Goal: Task Accomplishment & Management: Use online tool/utility

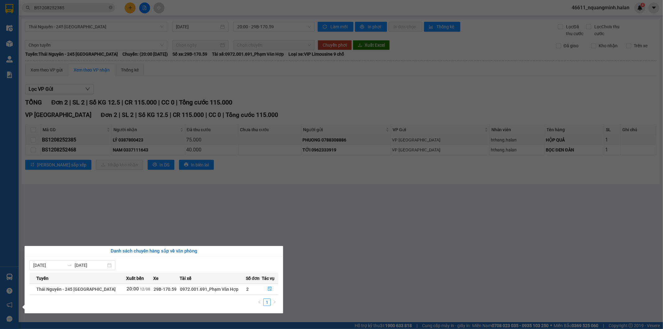
drag, startPoint x: 271, startPoint y: 212, endPoint x: 266, endPoint y: 231, distance: 19.8
click at [270, 213] on section "Kết quả tìm kiếm ( 1 ) Bộ lọc Mã ĐH Trạng thái Món hàng Thu hộ Tổng cước Chưa c…" at bounding box center [331, 164] width 663 height 329
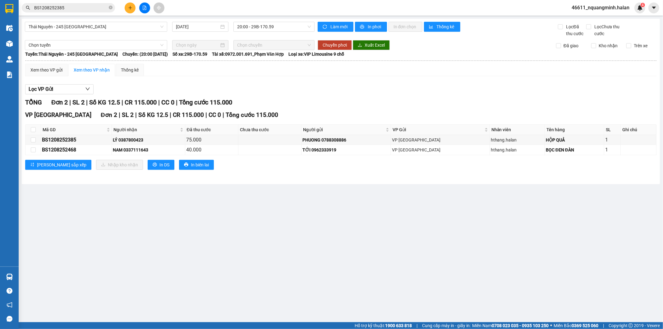
click at [129, 9] on icon "plus" at bounding box center [130, 8] width 4 height 4
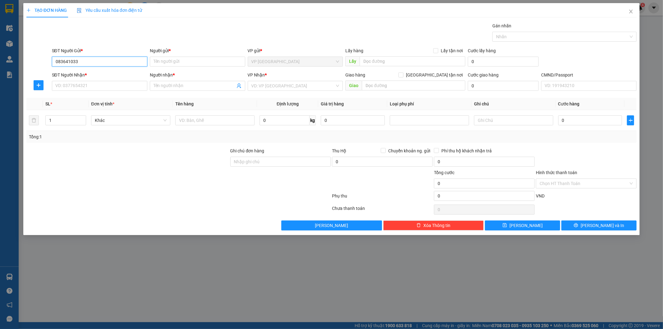
type input "0836410333"
click at [88, 73] on div "0836410333 - VP TÂN TRIỀU" at bounding box center [100, 74] width 88 height 7
type input "VP TÂN TRIỀU"
type input "0836410333"
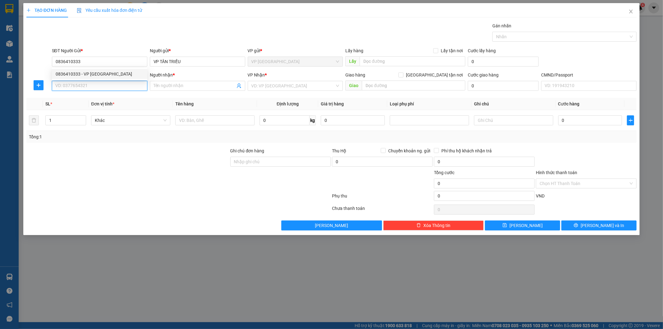
click at [96, 88] on input "SĐT Người Nhận *" at bounding box center [99, 86] width 95 height 10
click at [106, 94] on div "0982347092 - THOA KẾ TOÁN" at bounding box center [99, 98] width 95 height 10
type input "0982347092"
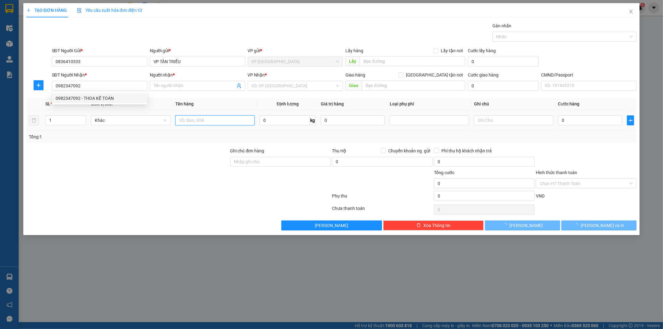
click at [204, 119] on input "text" at bounding box center [214, 120] width 79 height 10
type input "THOA KẾ TOÁN"
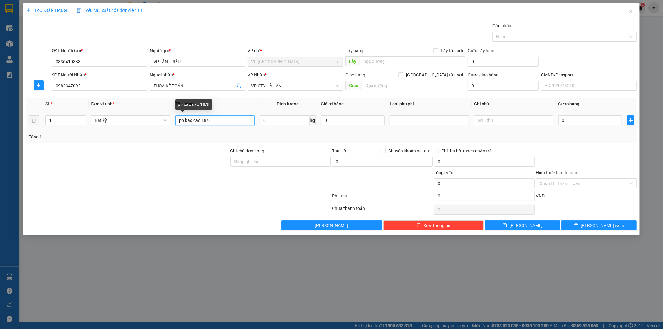
click at [205, 124] on input "pb báo cáo 18/8" at bounding box center [214, 120] width 79 height 10
type input "pb báo cáo 12/8"
click at [600, 184] on input "Hình thức thanh toán" at bounding box center [584, 183] width 89 height 9
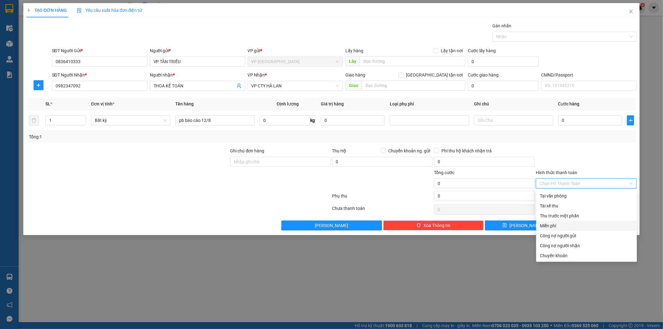
click at [555, 226] on div "Miễn phí" at bounding box center [586, 225] width 93 height 7
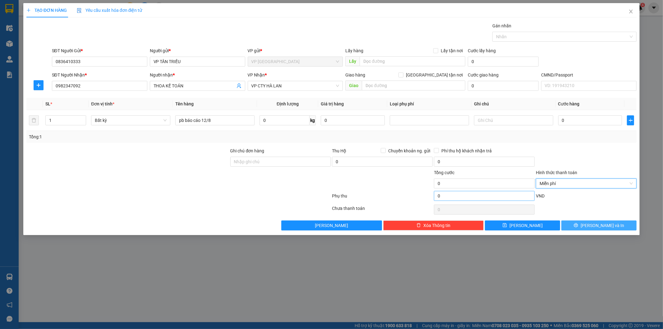
drag, startPoint x: 593, startPoint y: 228, endPoint x: 503, endPoint y: 195, distance: 95.2
click at [592, 227] on button "Lưu và In" at bounding box center [599, 226] width 75 height 10
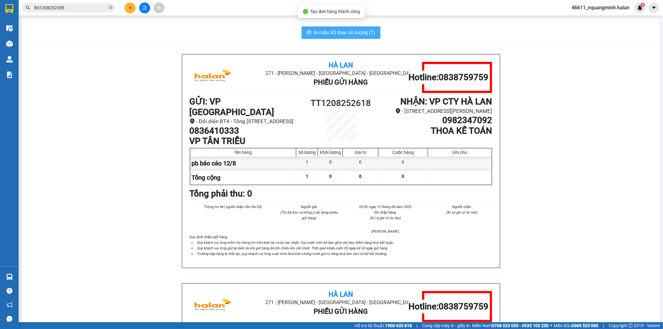
click at [331, 37] on button "In mẫu A5 theo số lượng (1)" at bounding box center [341, 32] width 79 height 12
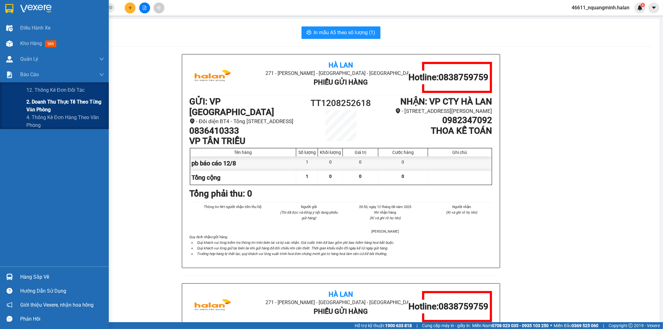
click at [35, 103] on span "2. Doanh thu thực tế theo từng văn phòng" at bounding box center [65, 106] width 78 height 16
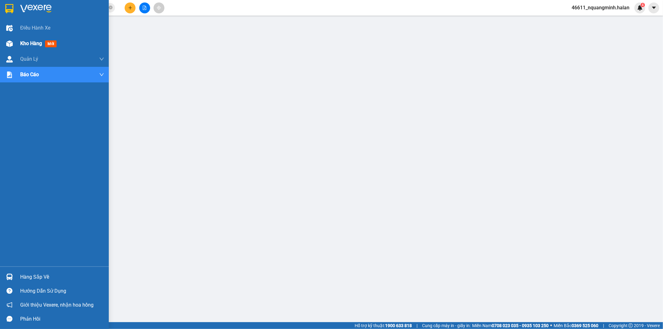
click at [4, 44] on div at bounding box center [9, 43] width 11 height 11
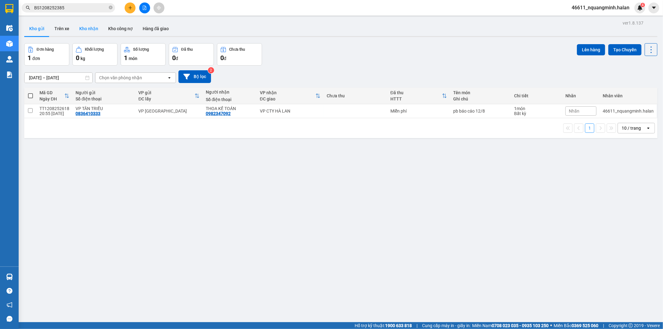
click at [90, 30] on button "Kho nhận" at bounding box center [88, 28] width 29 height 15
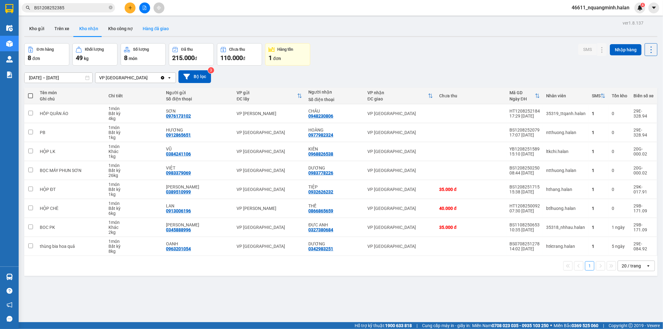
click at [152, 29] on button "Hàng đã giao" at bounding box center [156, 28] width 36 height 15
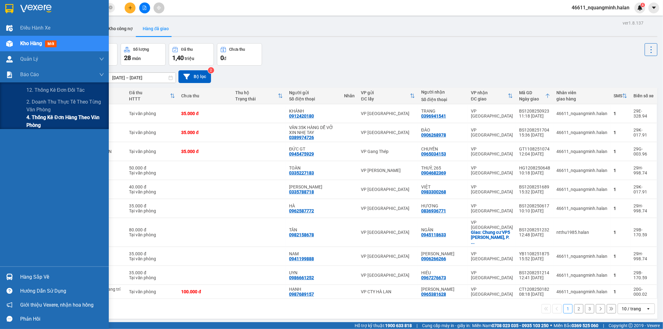
click at [26, 121] on div "4. Thống kê đơn hàng theo văn phòng" at bounding box center [54, 122] width 109 height 16
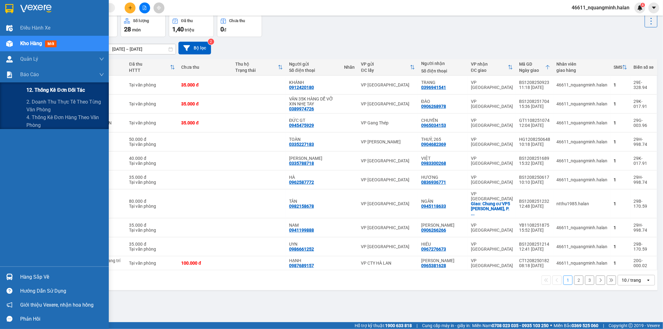
drag, startPoint x: 32, startPoint y: 106, endPoint x: 38, endPoint y: 89, distance: 18.9
click at [38, 89] on div "12. Thống kê đơn đối tác 2. Doanh thu thực tế theo từng văn phòng 4. Thống kê đ…" at bounding box center [54, 105] width 109 height 47
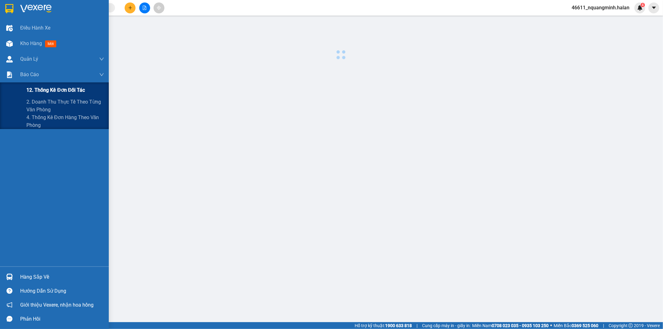
click at [38, 89] on span "12. Thống kê đơn đối tác" at bounding box center [55, 90] width 58 height 8
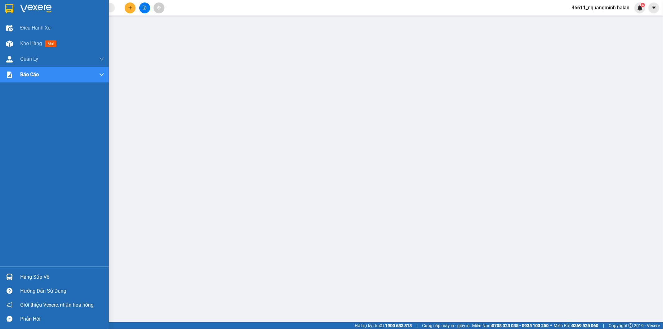
click at [13, 275] on div at bounding box center [9, 277] width 11 height 11
click at [12, 274] on img at bounding box center [9, 277] width 7 height 7
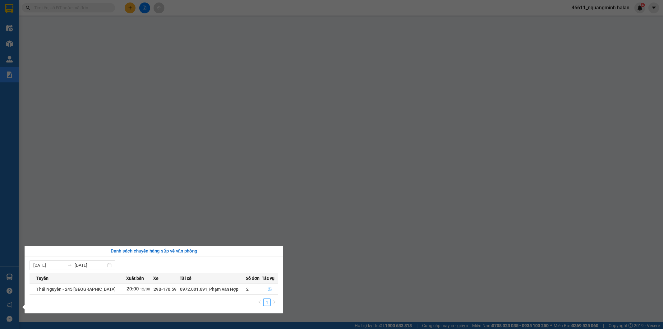
click at [269, 288] on icon "file-done" at bounding box center [270, 289] width 4 height 4
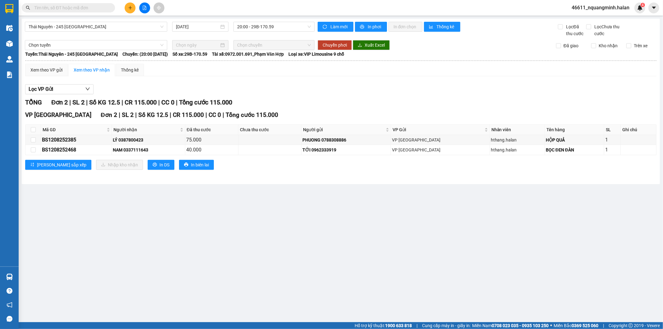
drag, startPoint x: 216, startPoint y: 276, endPoint x: 217, endPoint y: 322, distance: 46.0
click at [216, 281] on main "[GEOGRAPHIC_DATA] - 245 [GEOGRAPHIC_DATA] [DATE] 20:00 - 29B-170.59 Làm mới In …" at bounding box center [331, 161] width 663 height 322
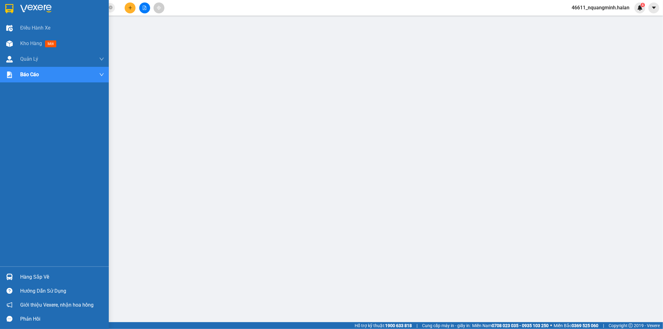
click at [12, 280] on img at bounding box center [9, 277] width 7 height 7
